Goal: Information Seeking & Learning: Learn about a topic

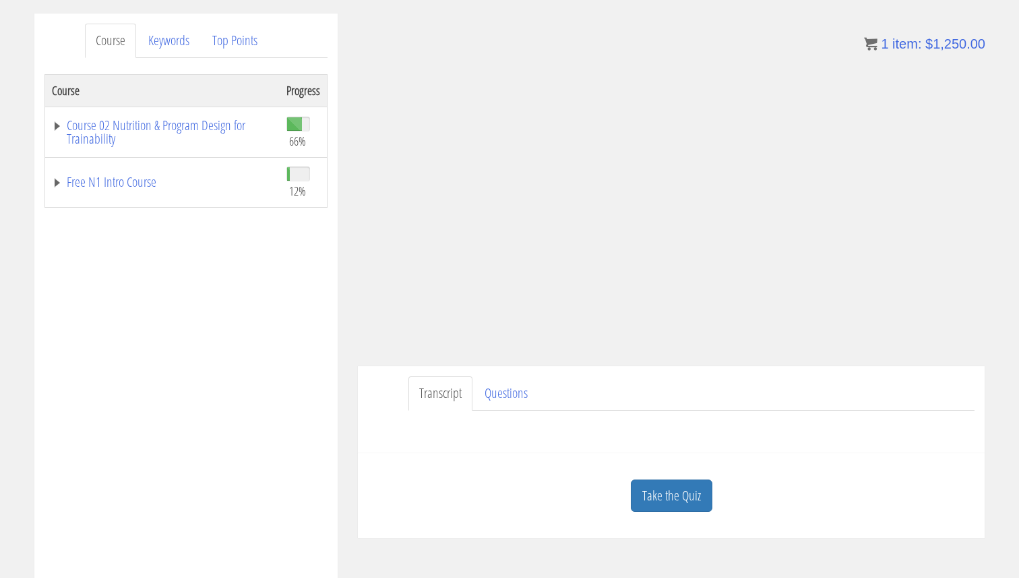
scroll to position [201, 0]
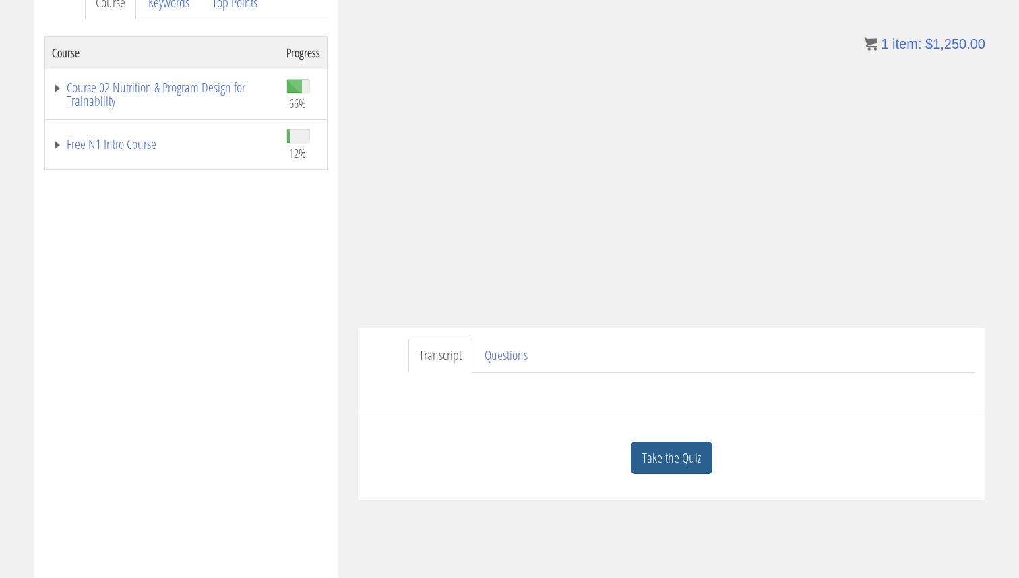
click at [646, 457] on link "Take the Quiz" at bounding box center [672, 458] width 82 height 33
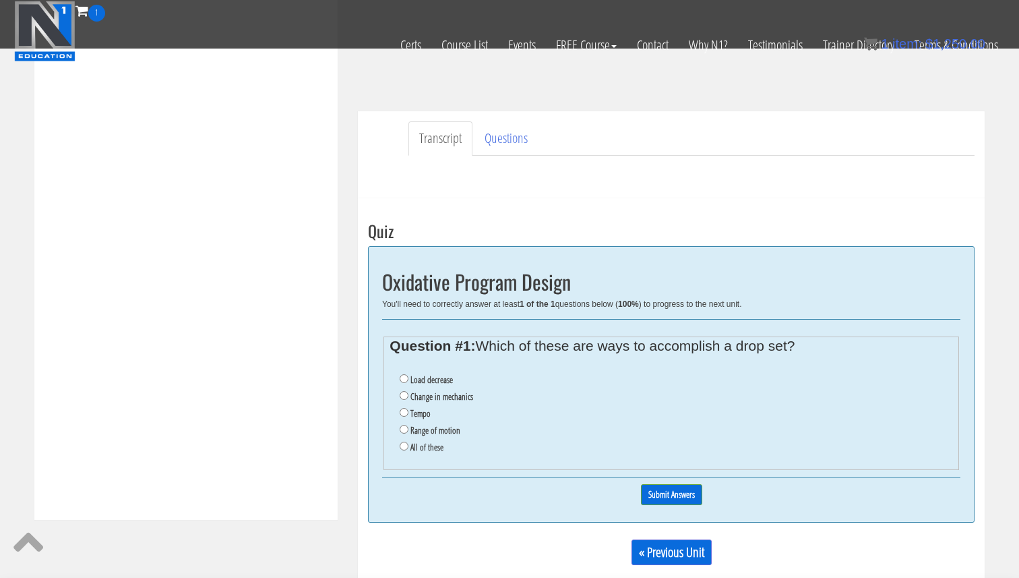
scroll to position [330, 0]
click at [436, 384] on label "Load decrease" at bounding box center [432, 378] width 42 height 11
click at [408, 382] on input "Load decrease" at bounding box center [404, 377] width 9 height 9
radio input "true"
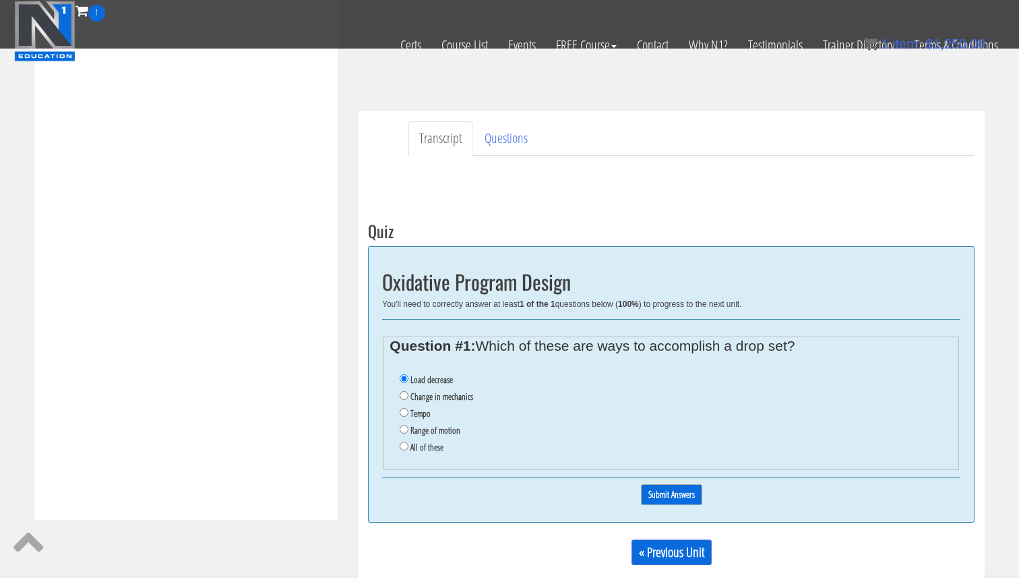
click at [667, 494] on input "Submit Answers" at bounding box center [671, 494] width 61 height 21
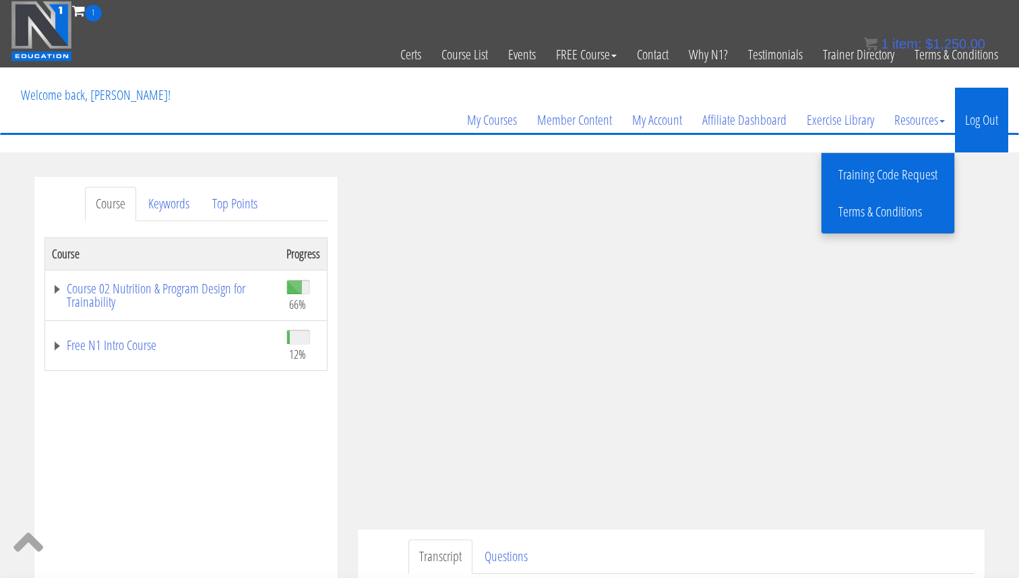
click at [979, 113] on link "Log Out" at bounding box center [981, 120] width 53 height 65
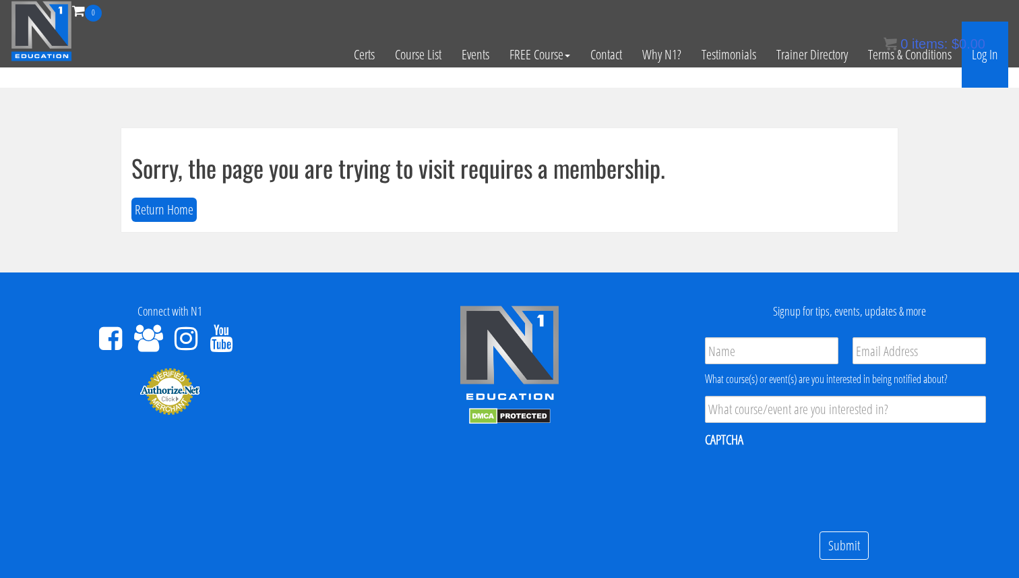
click at [989, 57] on link "Log In" at bounding box center [985, 55] width 47 height 66
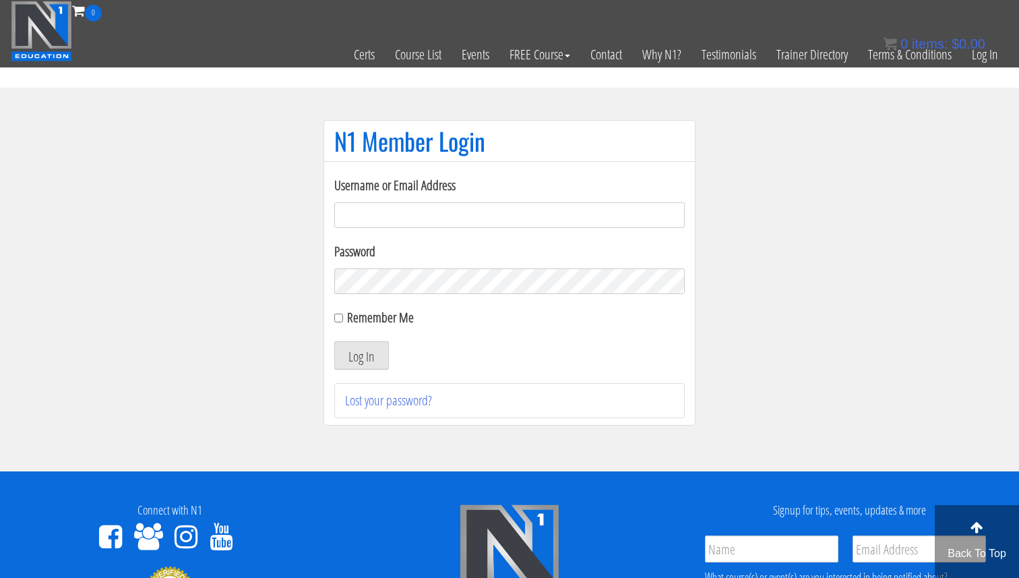
click at [498, 201] on div "Username or Email Address" at bounding box center [509, 201] width 351 height 53
click at [497, 205] on input "Username or Email Address" at bounding box center [509, 215] width 351 height 26
type input "svenarends@live.nl"
click at [387, 363] on button "Log In" at bounding box center [361, 355] width 55 height 28
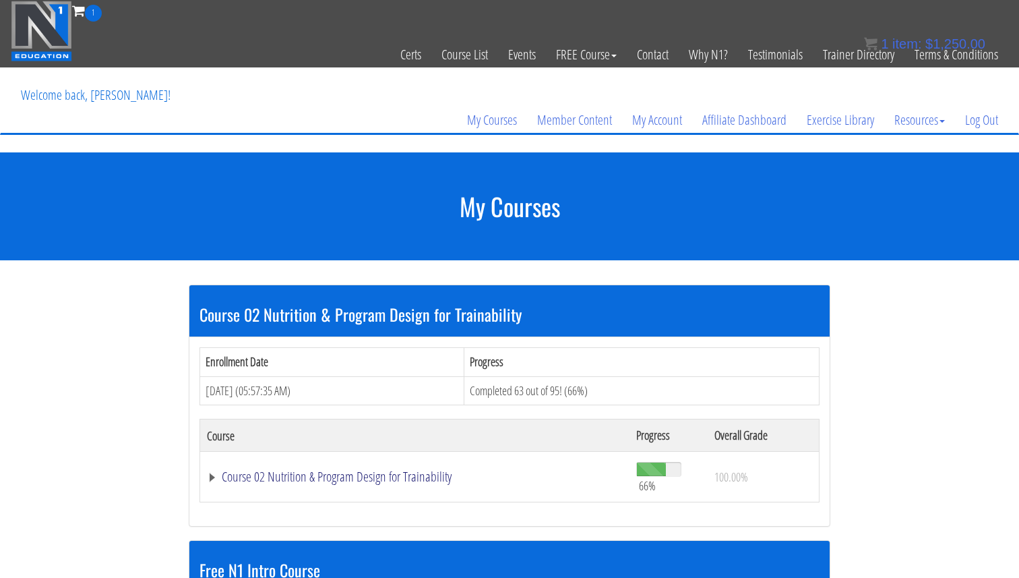
click at [415, 480] on link "Course 02 Nutrition & Program Design for Trainability" at bounding box center [415, 476] width 416 height 13
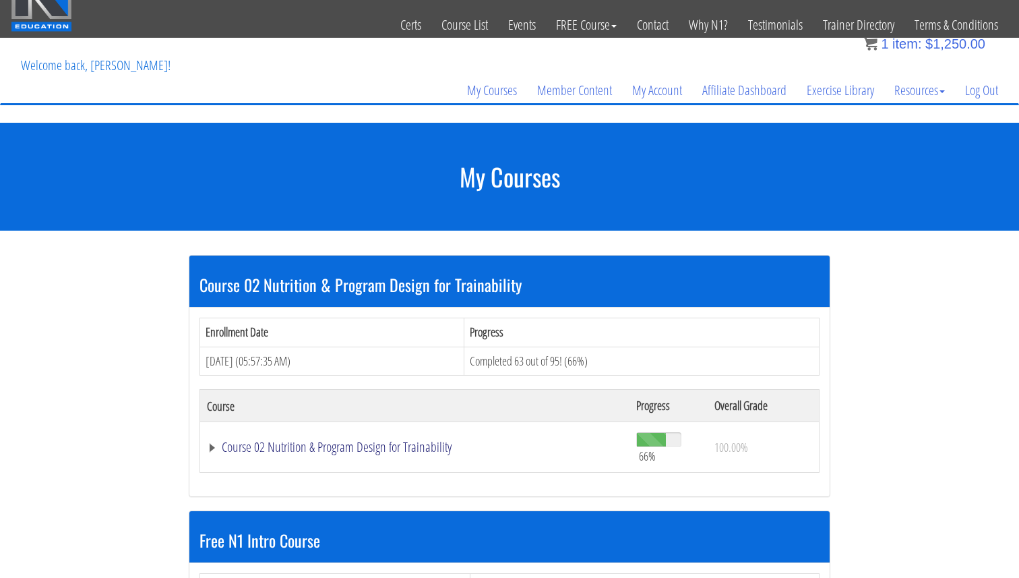
scroll to position [24, 0]
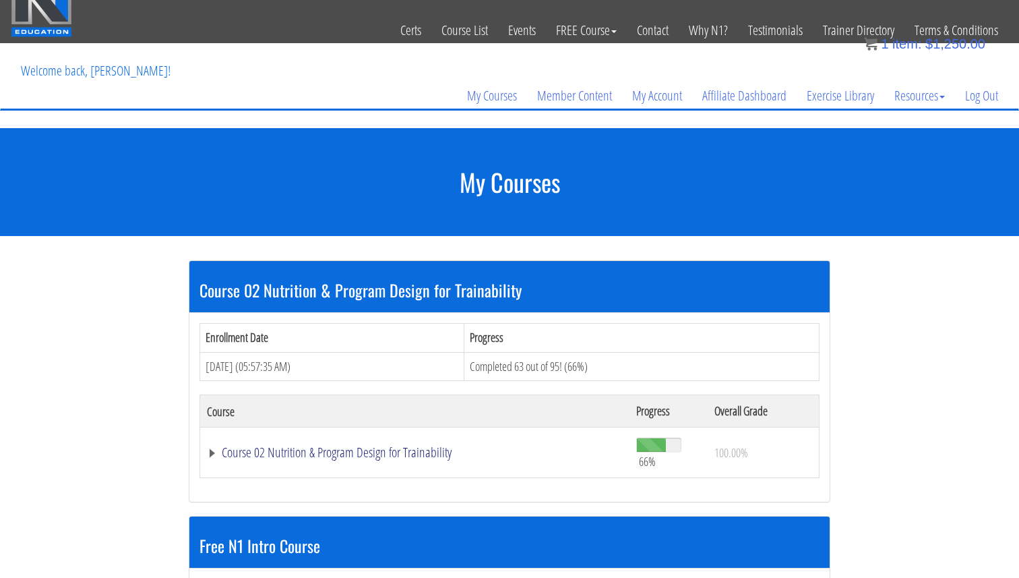
click at [357, 448] on link "Course 02 Nutrition & Program Design for Trainability" at bounding box center [415, 452] width 416 height 13
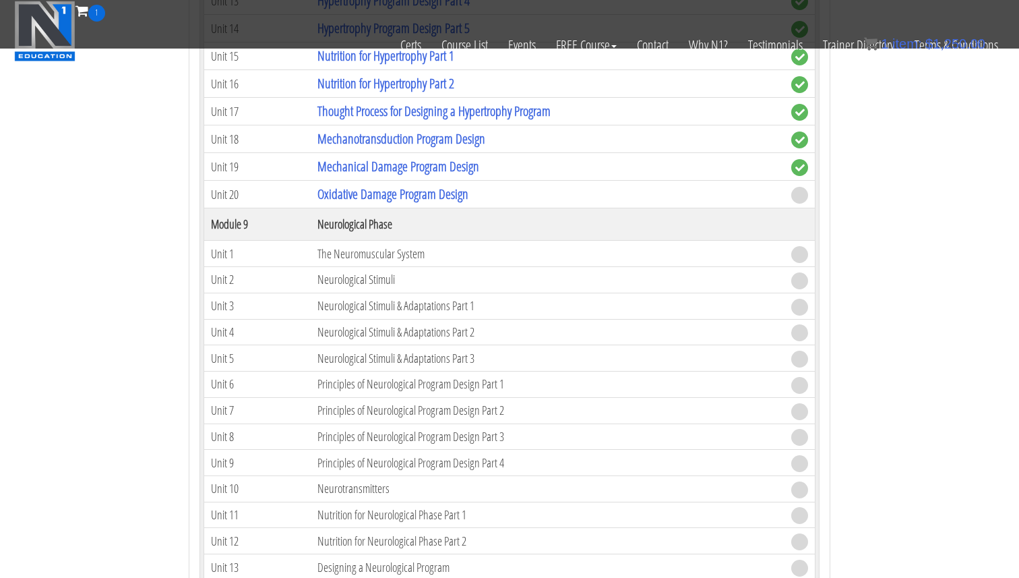
scroll to position [2230, 0]
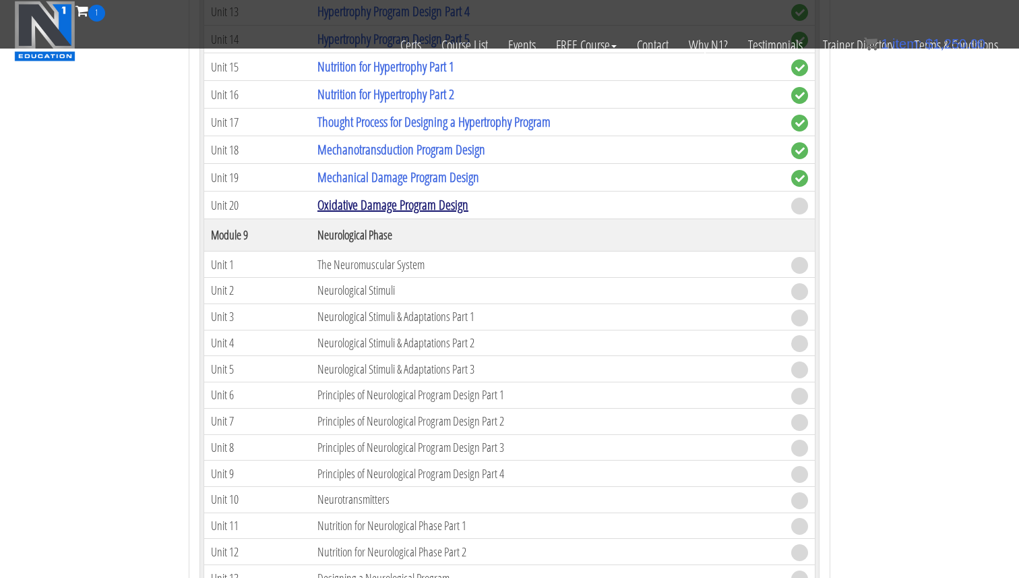
click at [415, 209] on link "Oxidative Damage Program Design" at bounding box center [392, 204] width 151 height 18
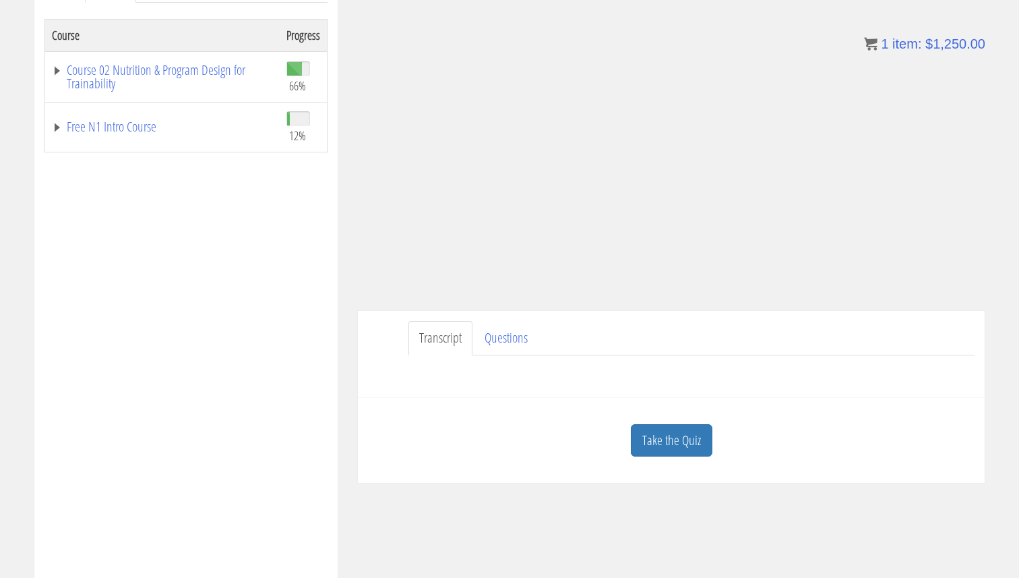
scroll to position [261, 0]
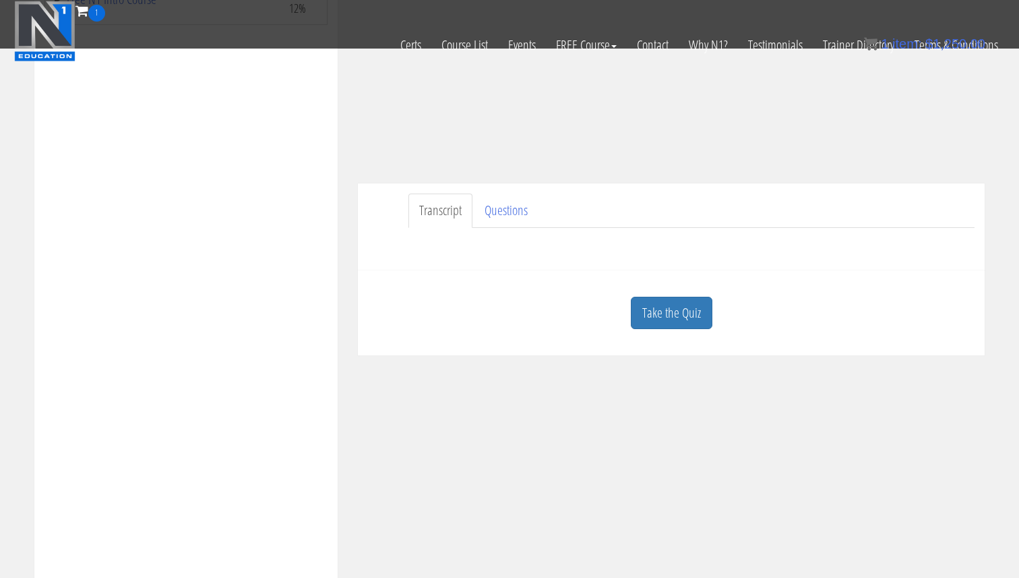
click at [710, 318] on link "Take the Quiz" at bounding box center [672, 313] width 82 height 33
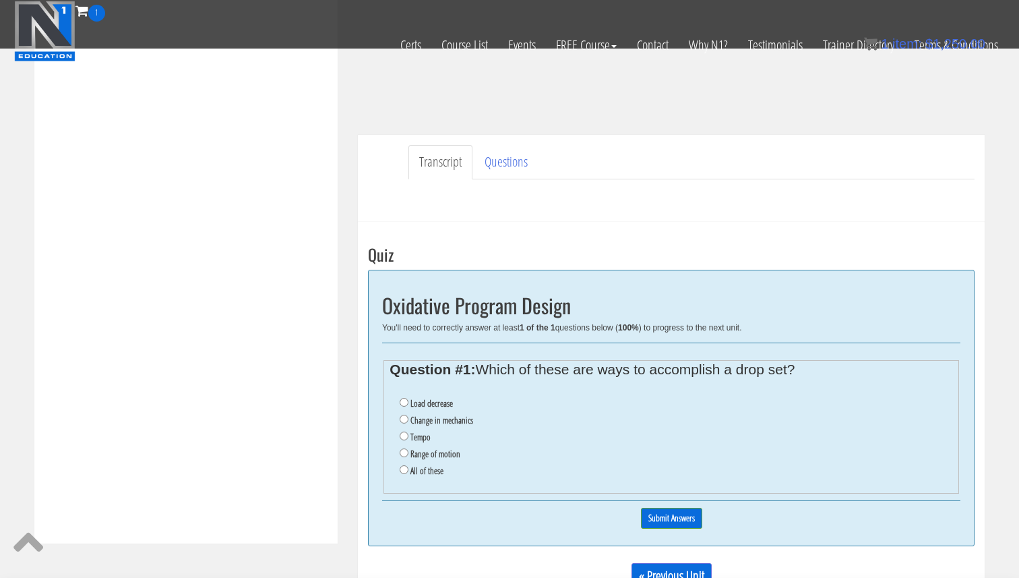
scroll to position [322, 0]
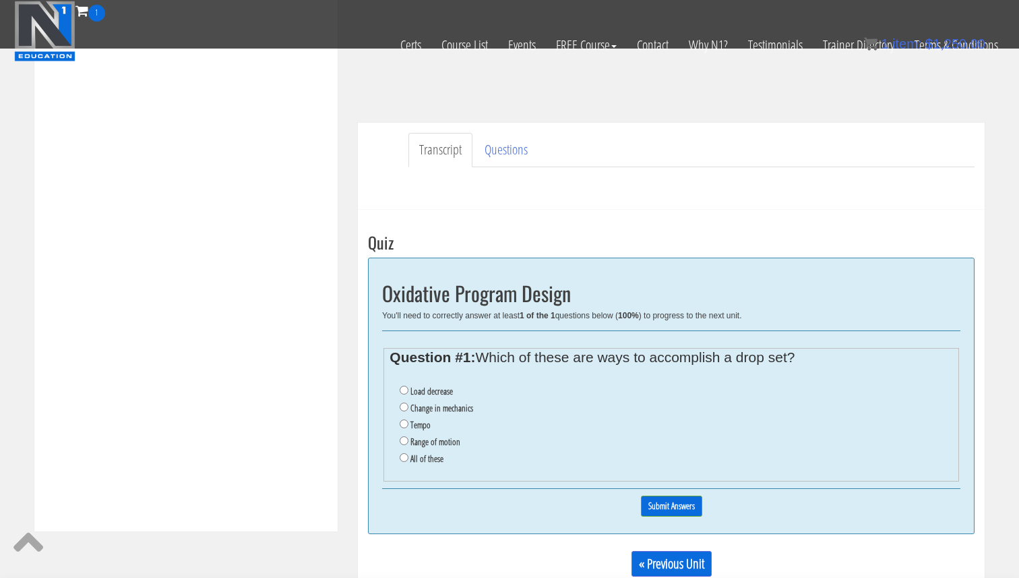
click at [430, 461] on label "All of these" at bounding box center [427, 458] width 33 height 11
click at [408, 461] on input "All of these" at bounding box center [404, 457] width 9 height 9
radio input "true"
click at [696, 506] on input "Submit Answers" at bounding box center [671, 505] width 61 height 21
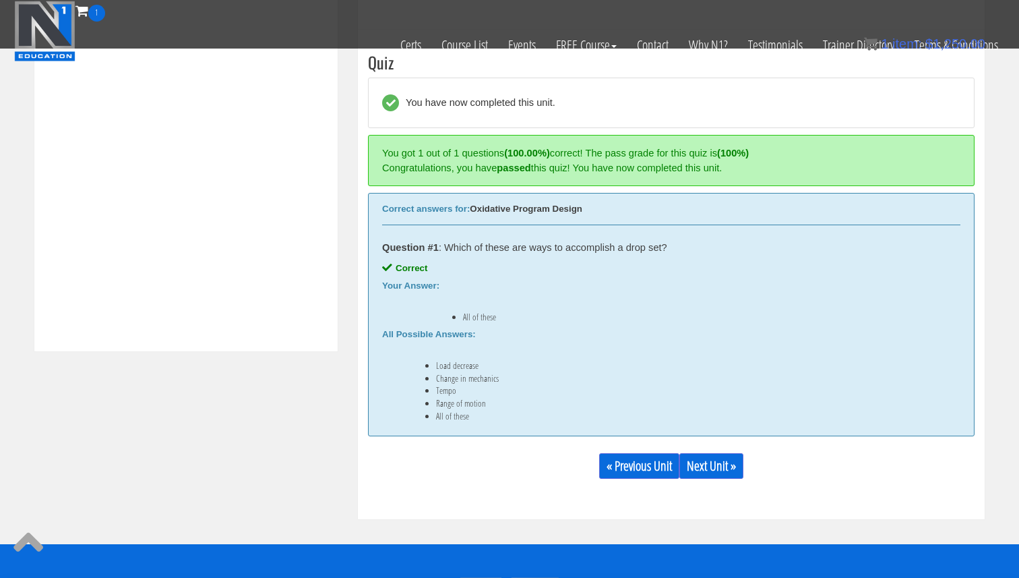
scroll to position [512, 0]
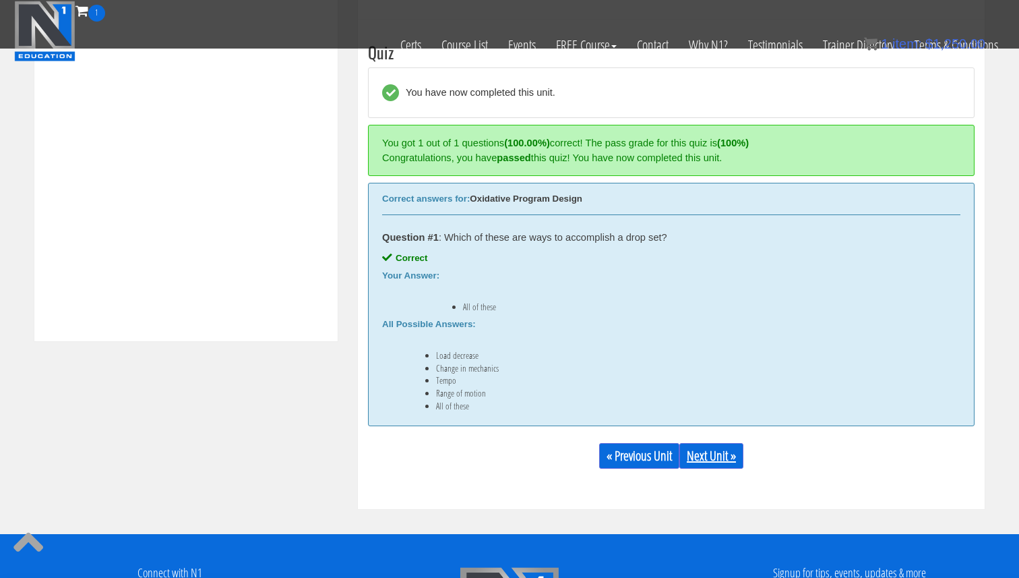
click at [731, 460] on link "Next Unit »" at bounding box center [711, 456] width 64 height 26
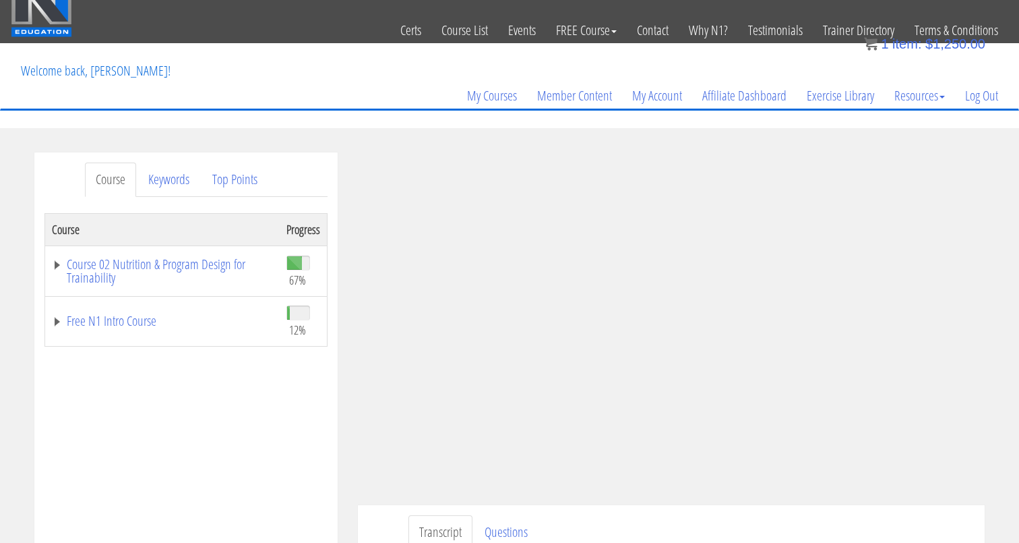
scroll to position [25, 0]
click at [230, 459] on div "Course Progress Course 02 Nutrition & Program Design for Trainability 67% Modul…" at bounding box center [185, 549] width 283 height 674
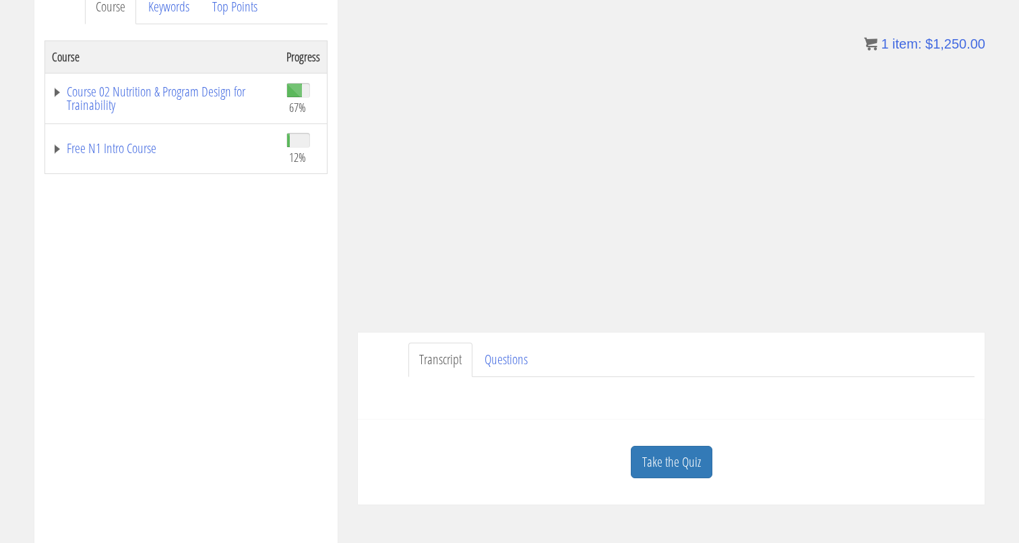
click at [636, 455] on link "Take the Quiz" at bounding box center [672, 462] width 82 height 33
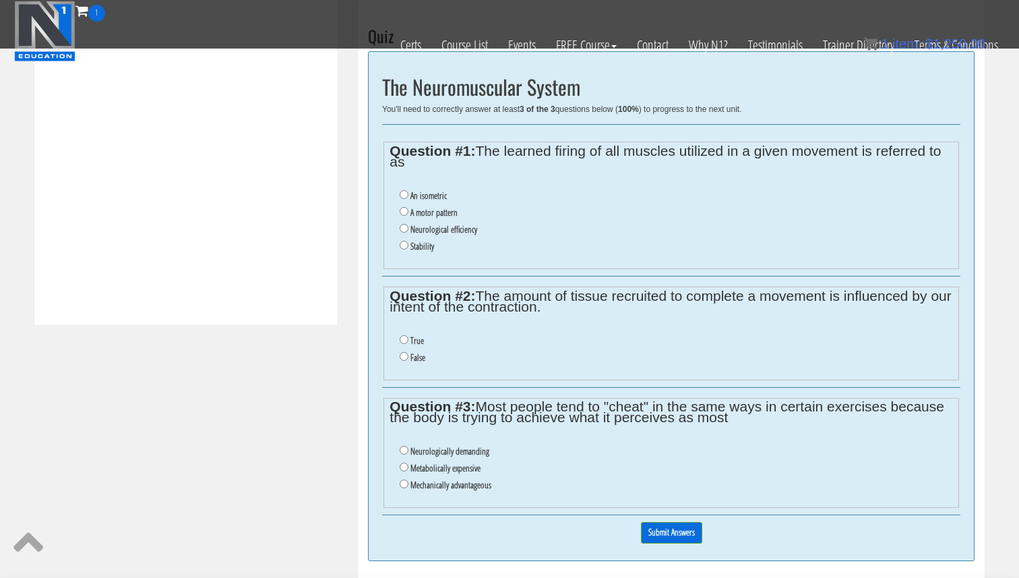
scroll to position [529, 0]
click at [450, 228] on label "Neurological efficiency" at bounding box center [444, 227] width 67 height 11
click at [408, 228] on input "Neurological efficiency" at bounding box center [404, 226] width 9 height 9
radio input "true"
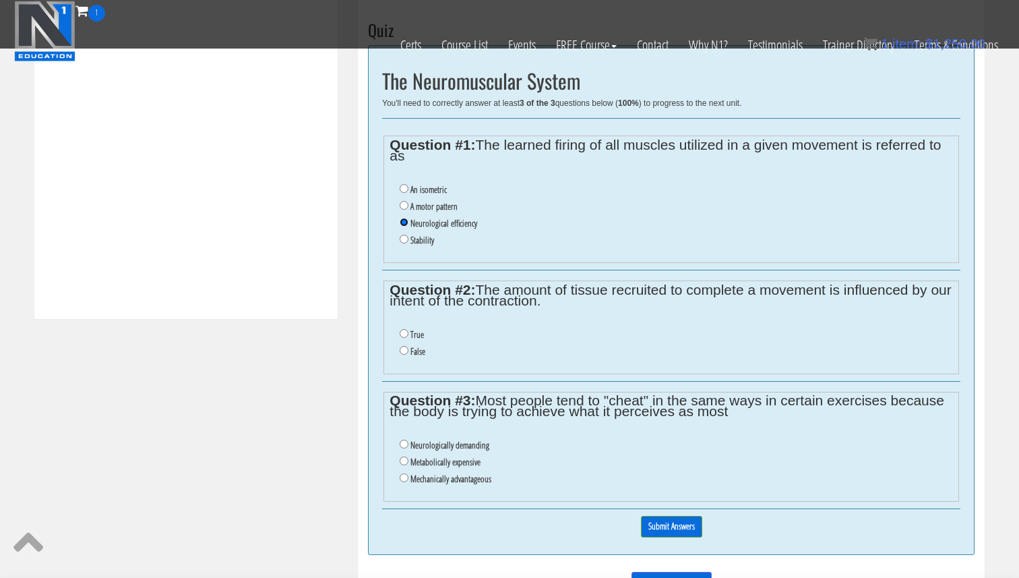
scroll to position [535, 0]
click at [407, 351] on input "False" at bounding box center [404, 348] width 9 height 9
radio input "true"
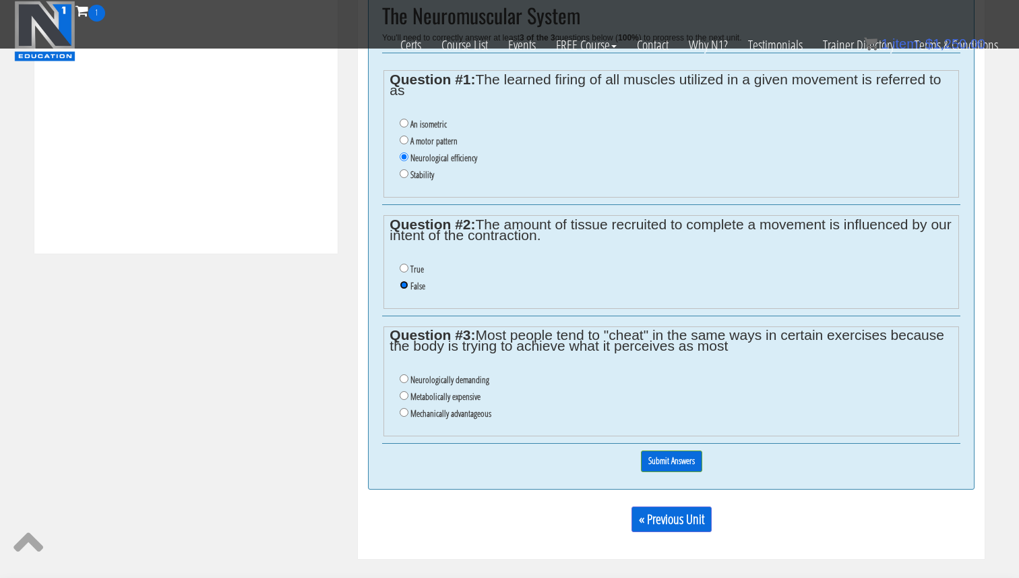
scroll to position [601, 0]
click at [457, 379] on label "Neurologically demanding" at bounding box center [450, 378] width 79 height 11
click at [408, 379] on input "Neurologically demanding" at bounding box center [404, 377] width 9 height 9
radio input "true"
click at [668, 458] on input "Submit Answers" at bounding box center [671, 459] width 61 height 21
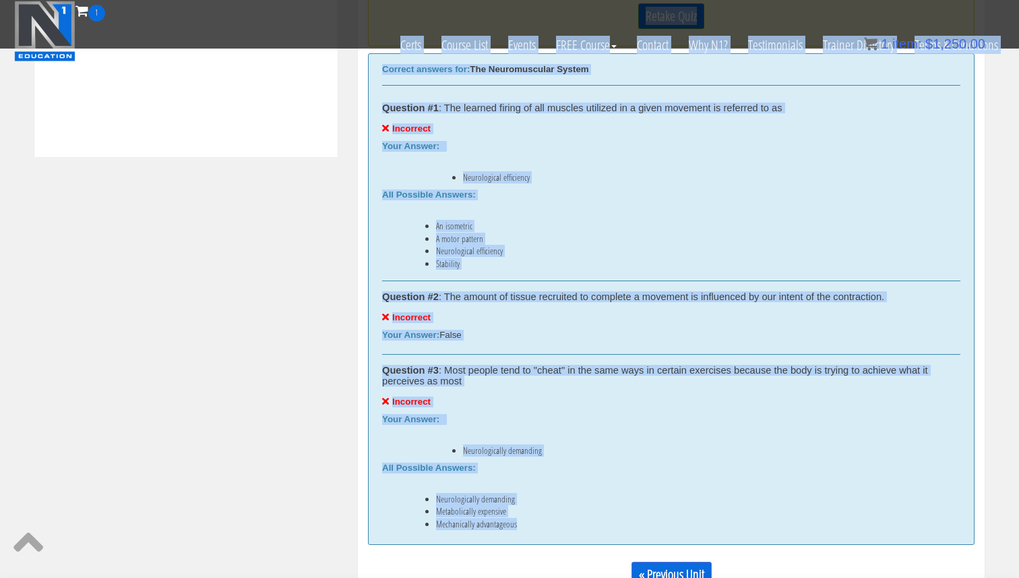
scroll to position [690, 0]
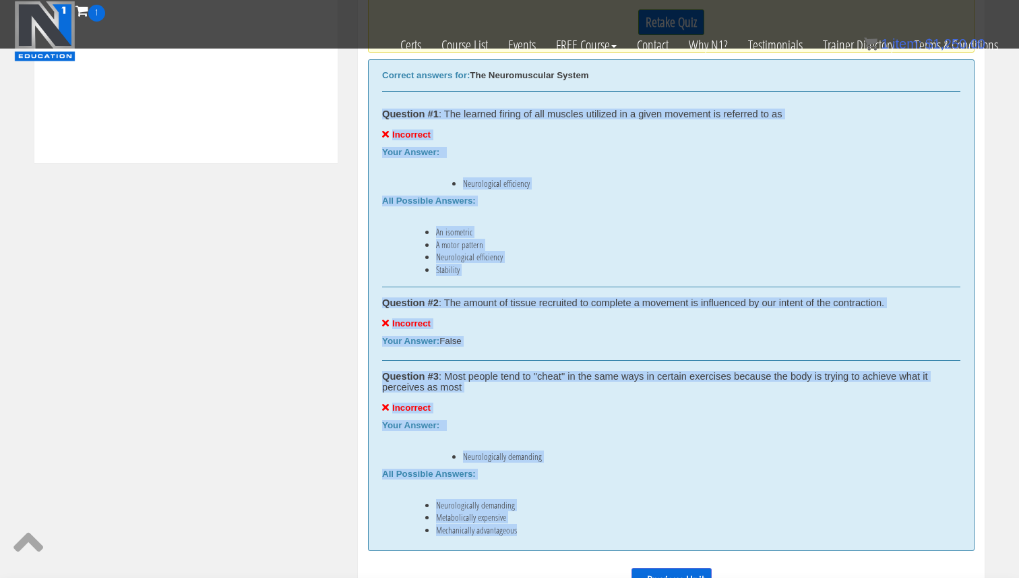
drag, startPoint x: 534, startPoint y: 446, endPoint x: 371, endPoint y: 115, distance: 369.6
click at [371, 115] on div "Correct answers for: The Neuromuscular System Question #1 : The learned firing …" at bounding box center [671, 304] width 607 height 491
copy div "Question #1 : The learned firing of all muscles utilized in a given movement is…"
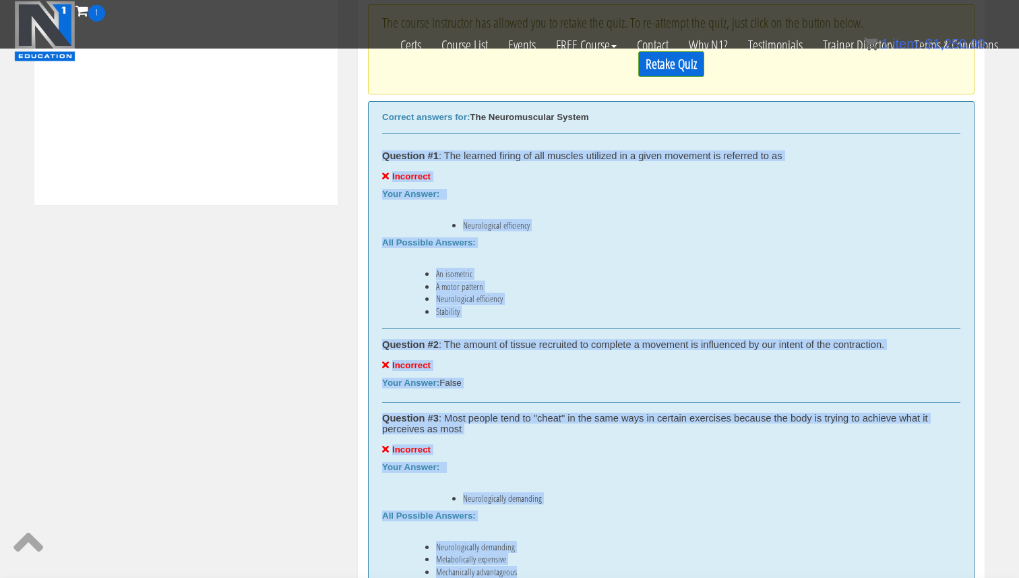
scroll to position [640, 0]
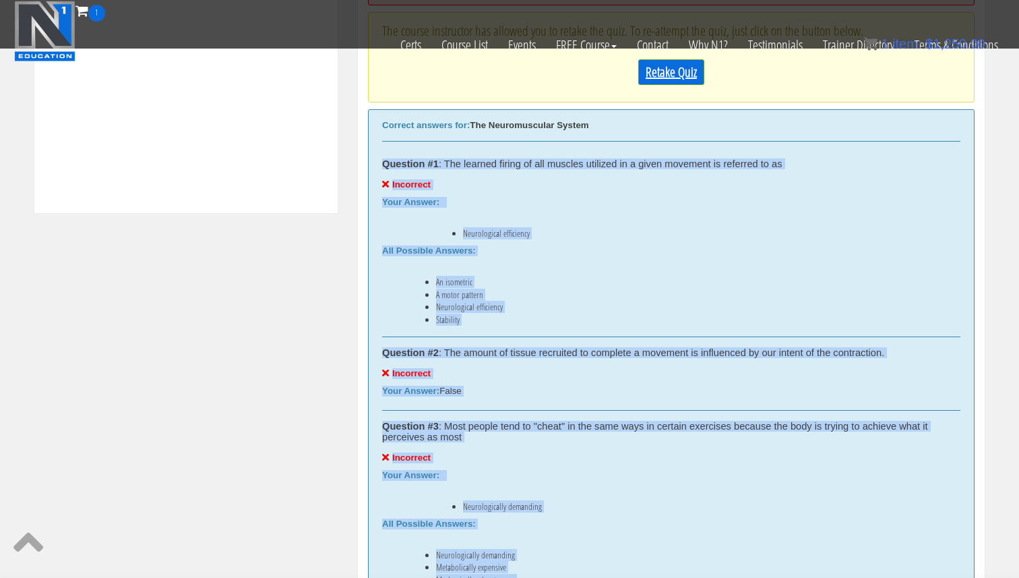
click at [661, 73] on link "Retake Quiz" at bounding box center [671, 72] width 66 height 26
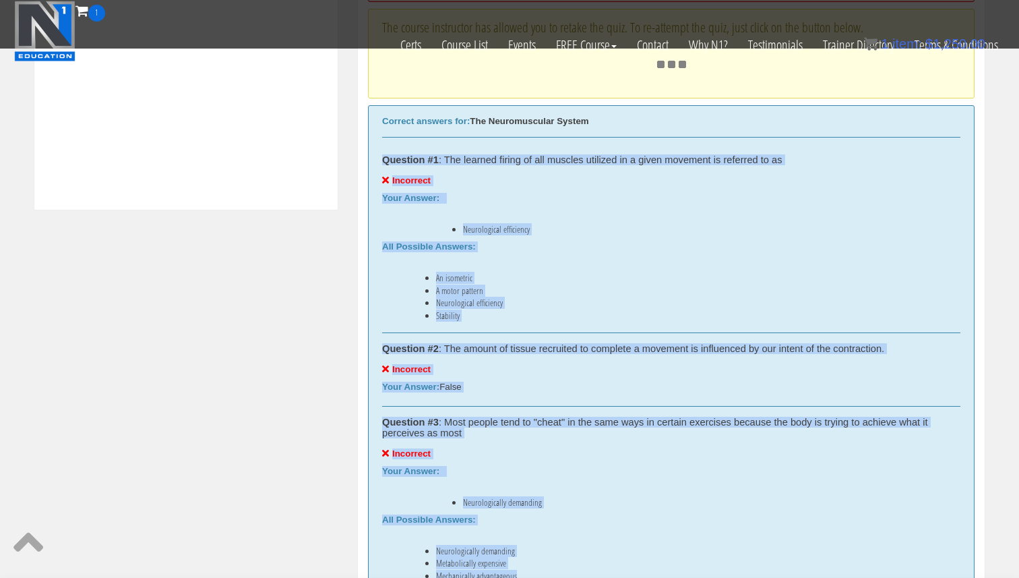
scroll to position [639, 0]
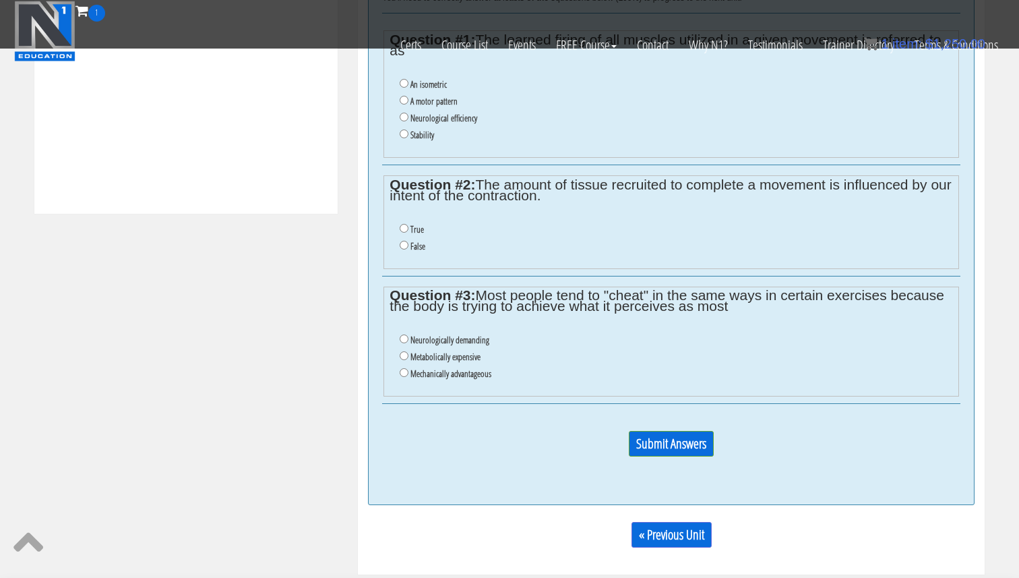
click at [424, 100] on label "A motor pattern" at bounding box center [434, 101] width 47 height 11
click at [408, 100] on input "A motor pattern" at bounding box center [404, 100] width 9 height 9
radio input "true"
click at [406, 230] on input "True" at bounding box center [404, 228] width 9 height 9
radio input "true"
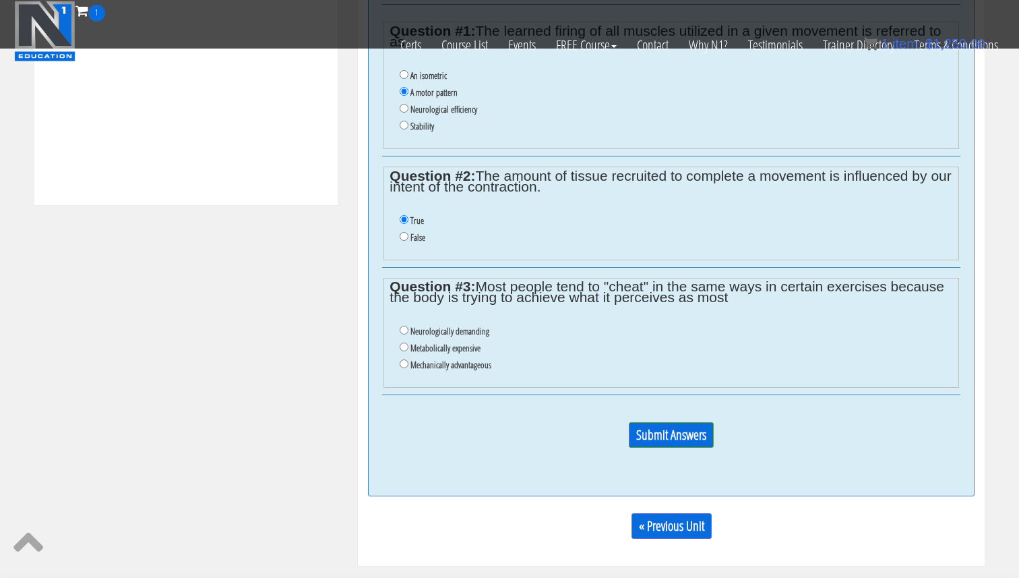
click at [469, 370] on label "Mechanically advantageous" at bounding box center [451, 364] width 81 height 11
click at [408, 368] on input "Mechanically advantageous" at bounding box center [404, 363] width 9 height 9
radio input "true"
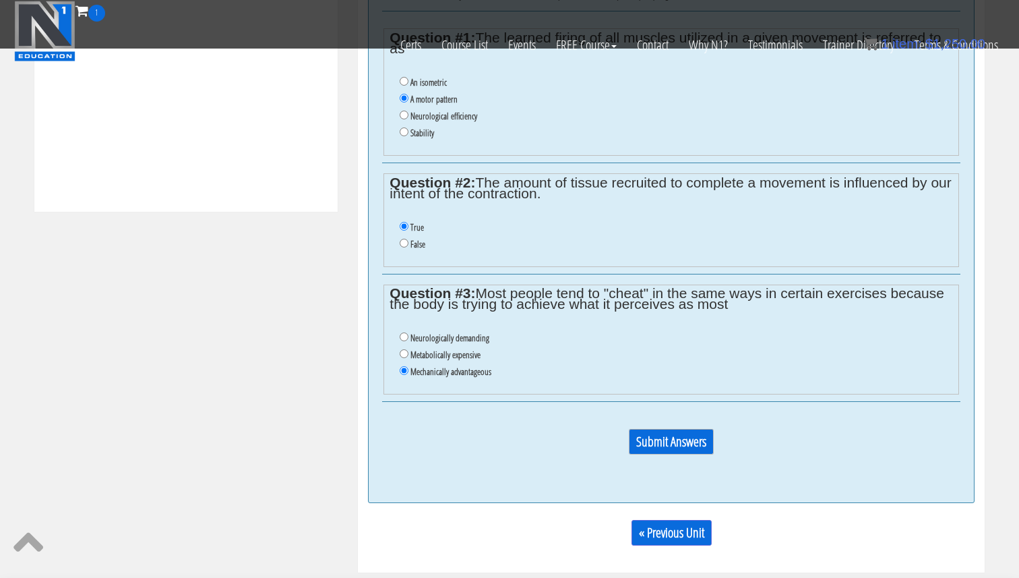
click at [678, 442] on input "Submit Answers" at bounding box center [671, 442] width 85 height 26
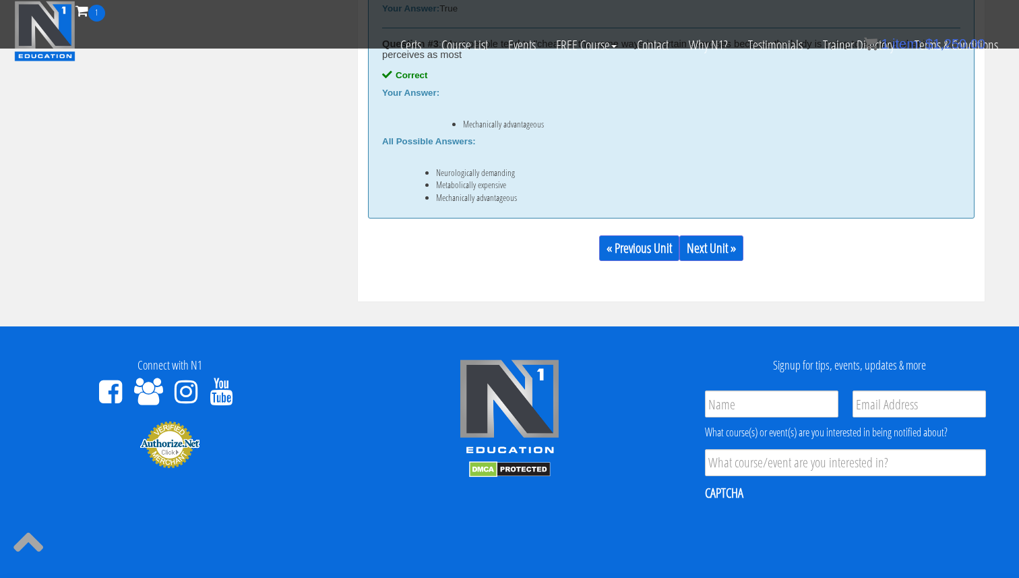
scroll to position [988, 0]
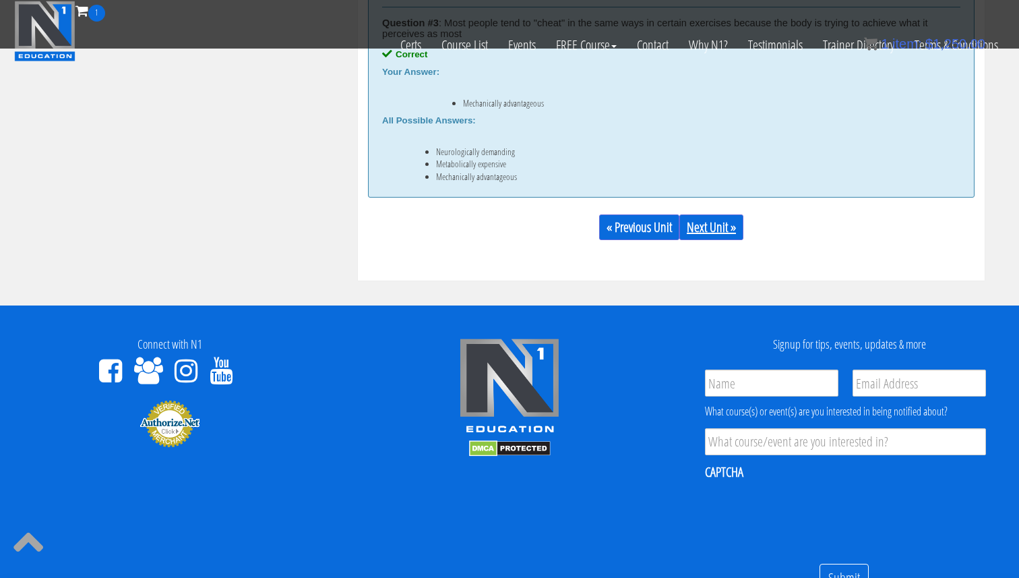
click at [709, 219] on link "Next Unit »" at bounding box center [711, 227] width 64 height 26
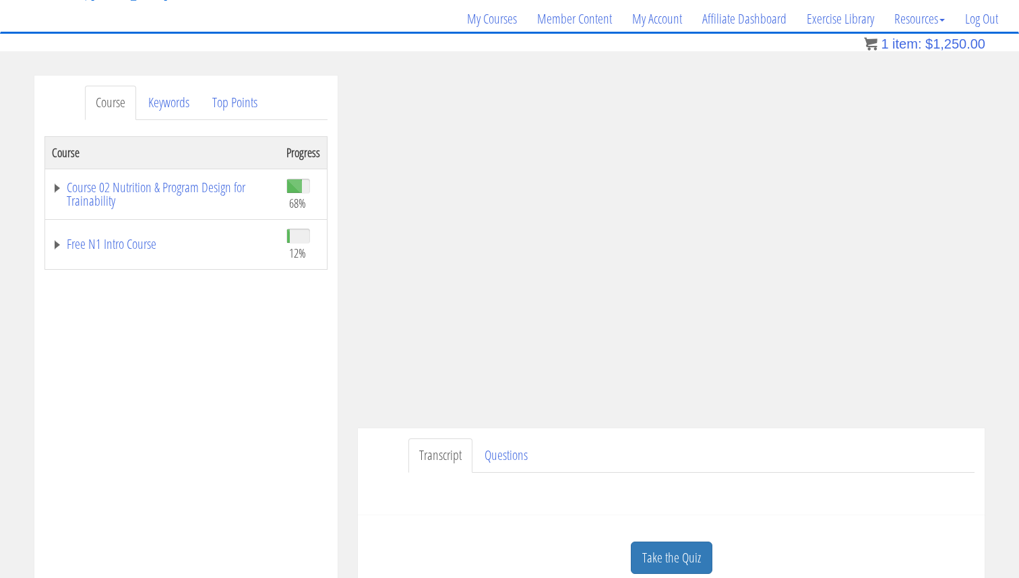
click at [655, 553] on link "Take the Quiz" at bounding box center [672, 557] width 82 height 33
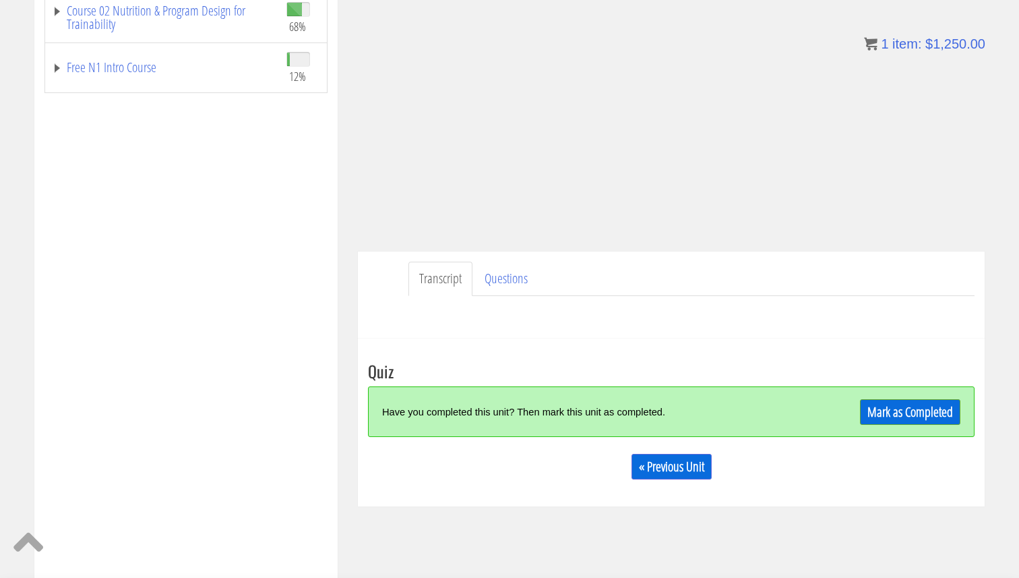
scroll to position [295, 0]
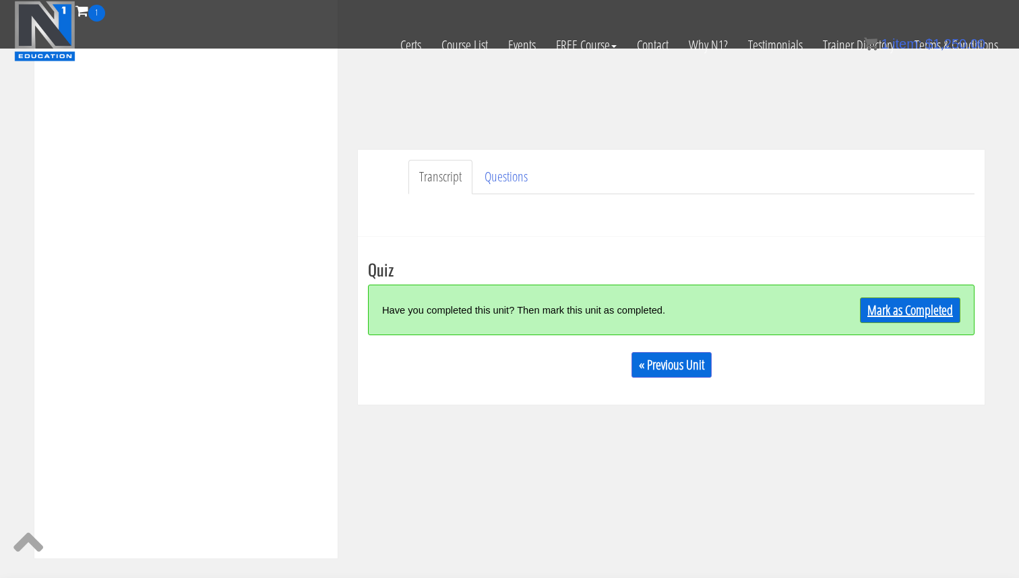
click at [893, 306] on link "Mark as Completed" at bounding box center [910, 310] width 100 height 26
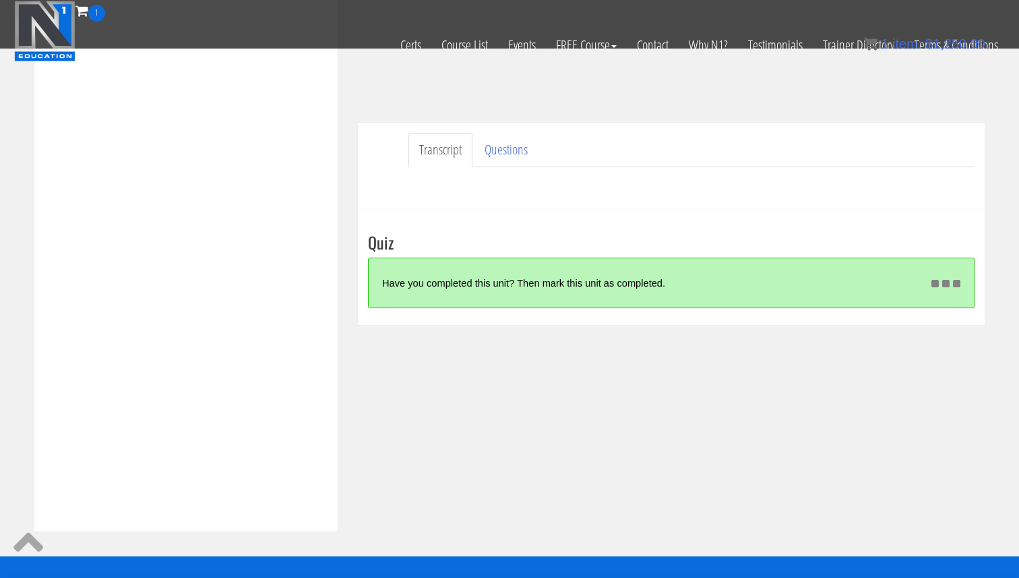
scroll to position [322, 0]
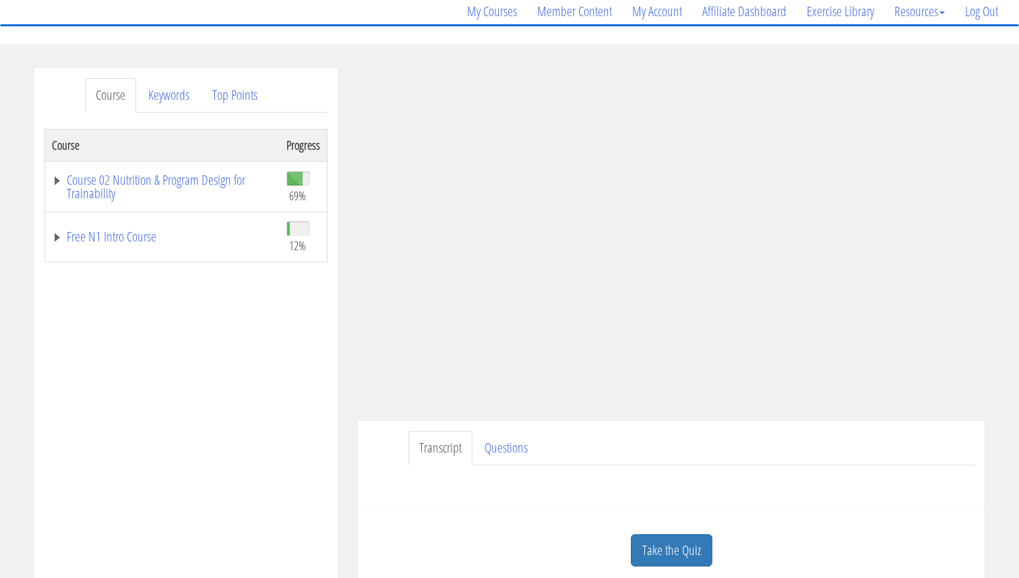
scroll to position [179, 0]
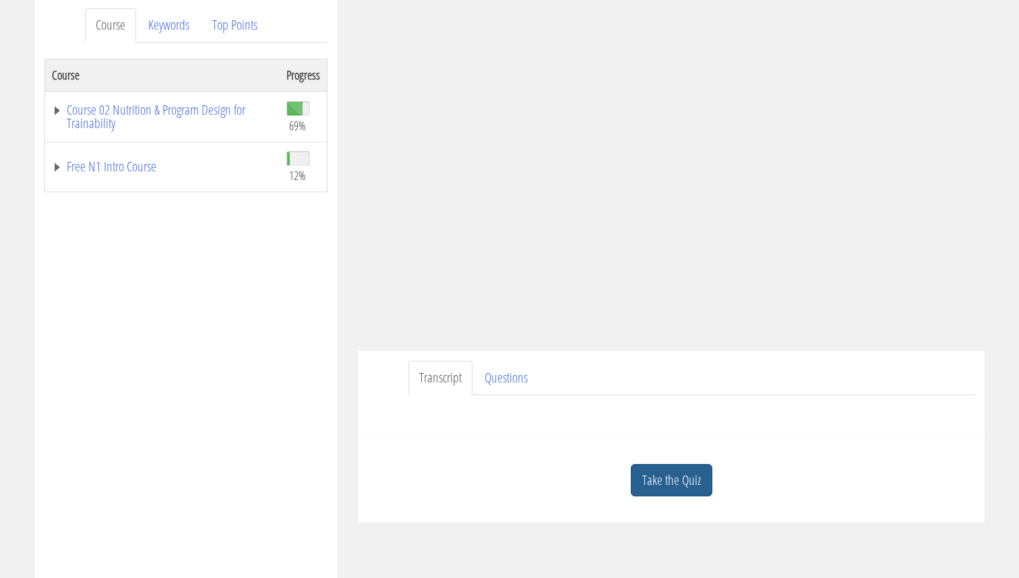
click at [668, 490] on link "Take the Quiz" at bounding box center [672, 480] width 82 height 33
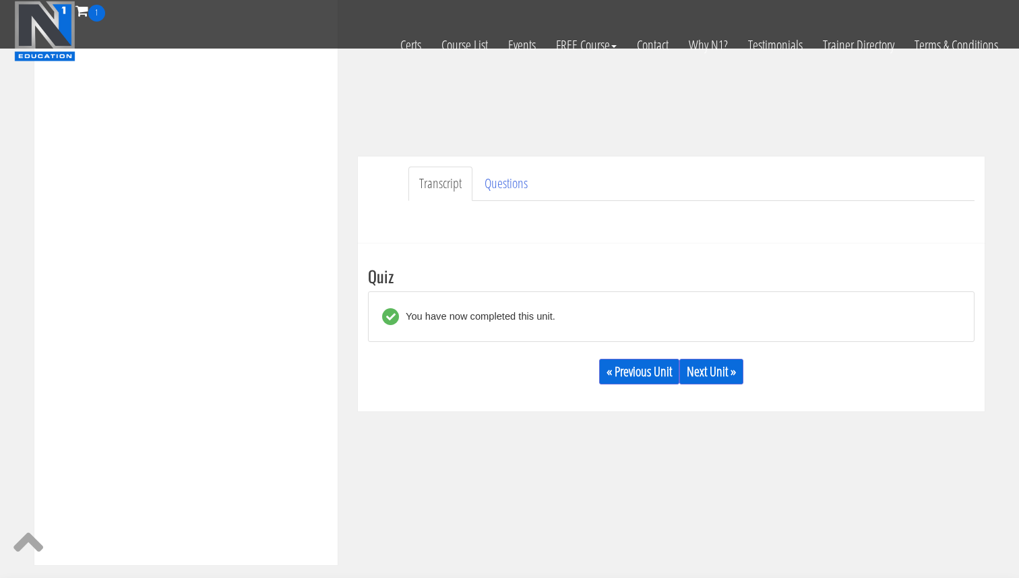
scroll to position [330, 0]
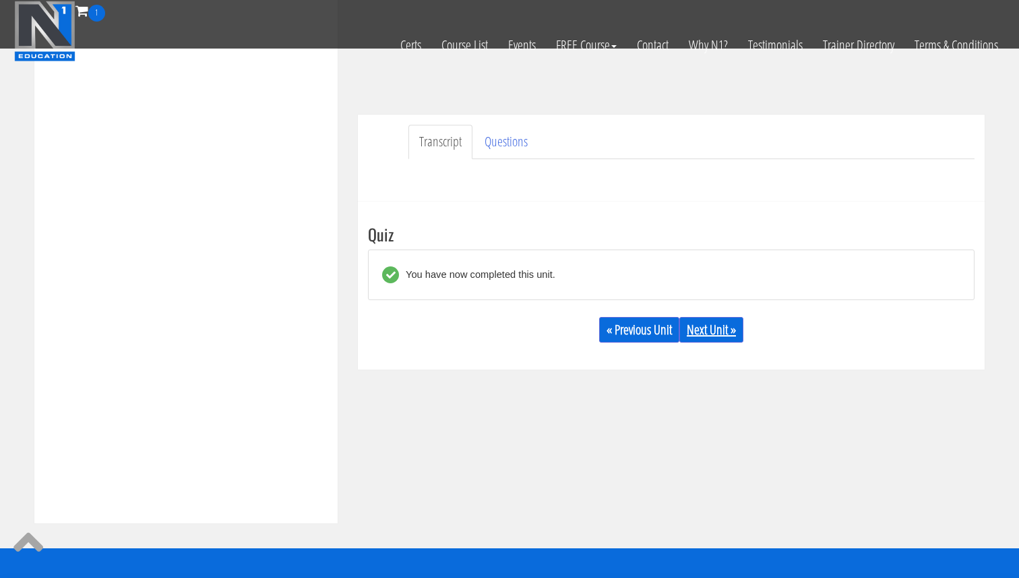
click at [731, 322] on link "Next Unit »" at bounding box center [711, 330] width 64 height 26
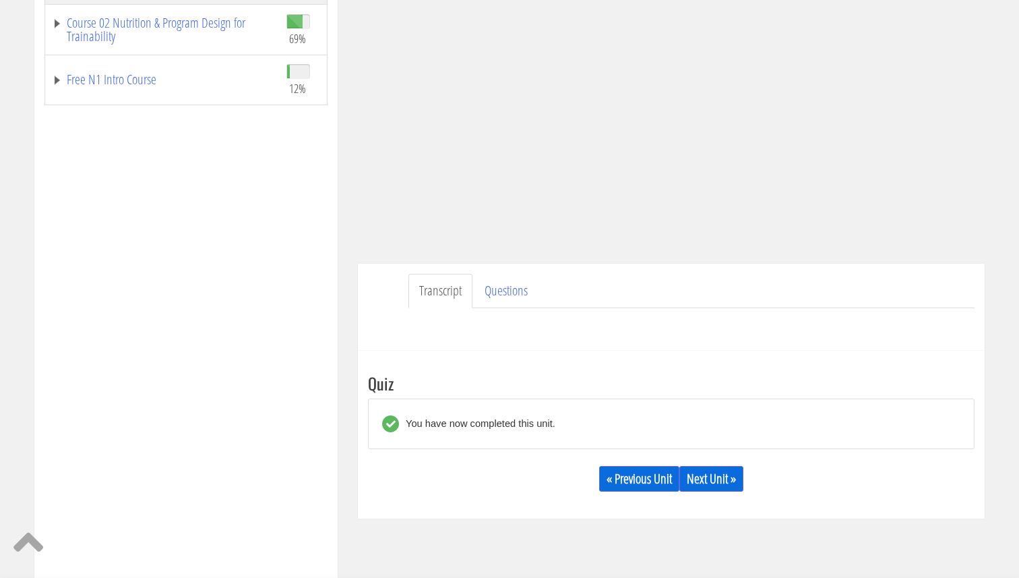
scroll to position [302, 0]
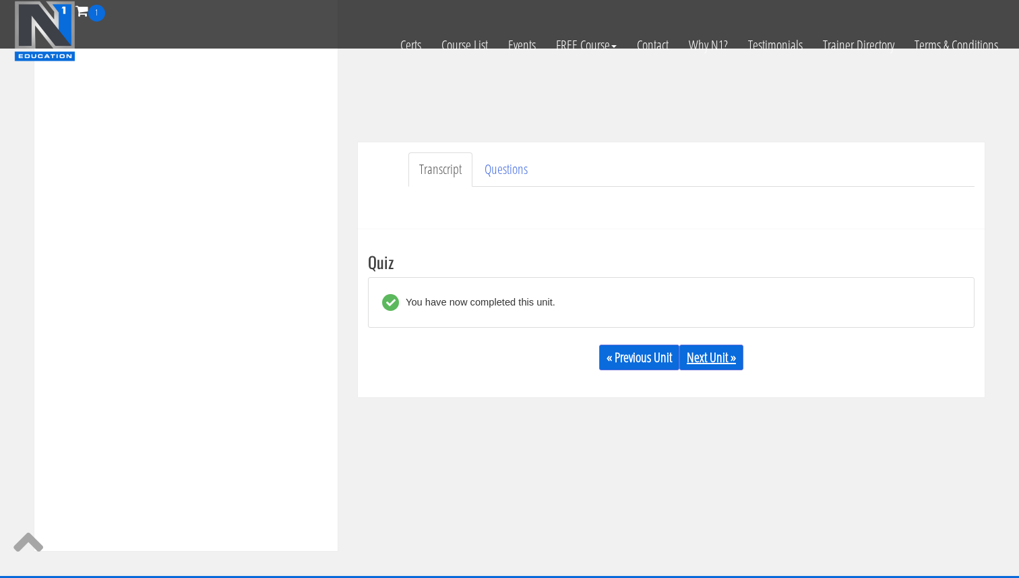
click at [715, 363] on link "Next Unit »" at bounding box center [711, 357] width 64 height 26
